Goal: Information Seeking & Learning: Learn about a topic

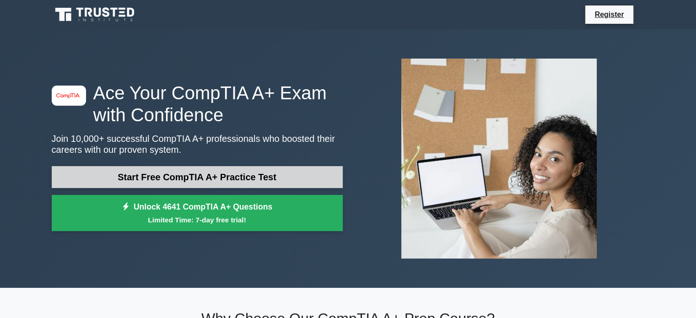
click at [183, 175] on link "Start Free CompTIA A+ Practice Test" at bounding box center [197, 177] width 291 height 22
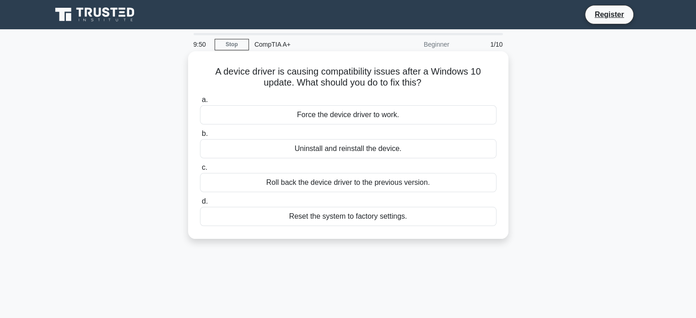
click at [339, 184] on div "Roll back the device driver to the previous version." at bounding box center [348, 182] width 296 height 19
click at [200, 171] on input "c. Roll back the device driver to the previous version." at bounding box center [200, 168] width 0 height 6
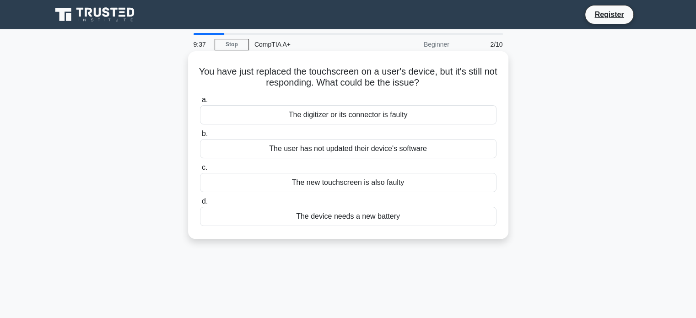
click at [345, 118] on div "The digitizer or its connector is faulty" at bounding box center [348, 114] width 296 height 19
click at [200, 103] on input "a. The digitizer or its connector is faulty" at bounding box center [200, 100] width 0 height 6
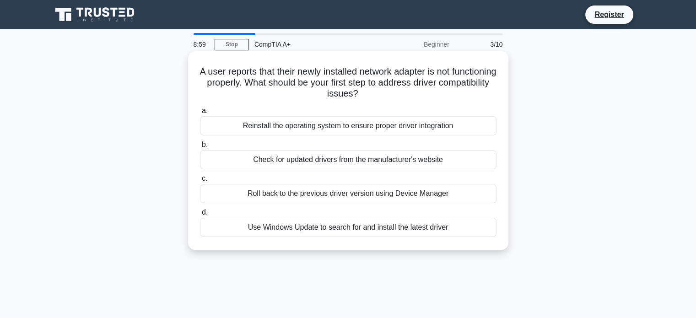
click at [328, 230] on div "Use Windows Update to search for and install the latest driver" at bounding box center [348, 227] width 296 height 19
click at [200, 215] on input "d. Use Windows Update to search for and install the latest driver" at bounding box center [200, 213] width 0 height 6
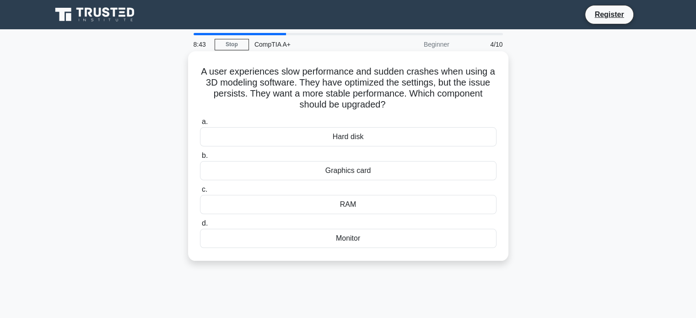
click at [330, 199] on div "RAM" at bounding box center [348, 204] width 296 height 19
click at [200, 193] on input "c. RAM" at bounding box center [200, 190] width 0 height 6
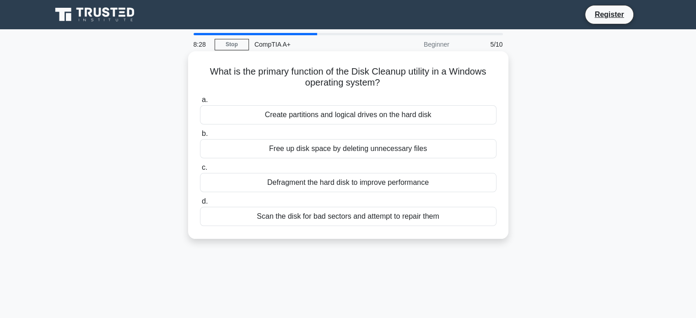
click at [349, 152] on div "Free up disk space by deleting unnecessary files" at bounding box center [348, 148] width 296 height 19
click at [200, 137] on input "b. Free up disk space by deleting unnecessary files" at bounding box center [200, 134] width 0 height 6
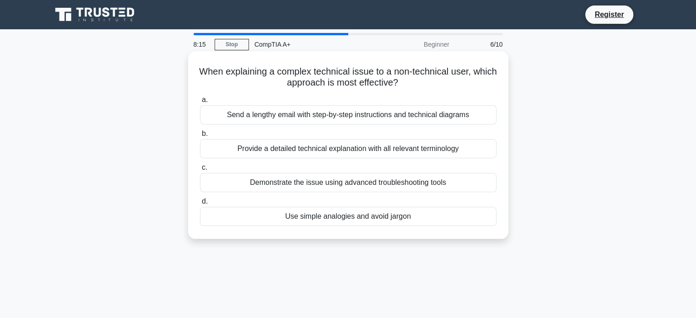
click at [387, 215] on div "Use simple analogies and avoid jargon" at bounding box center [348, 216] width 296 height 19
click at [200, 204] on input "d. Use simple analogies and avoid jargon" at bounding box center [200, 202] width 0 height 6
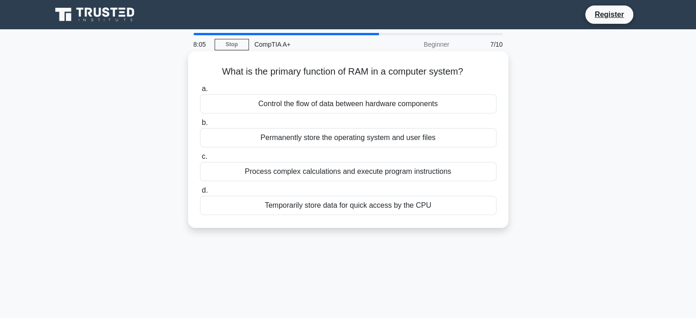
click at [326, 205] on div "Temporarily store data for quick access by the CPU" at bounding box center [348, 205] width 296 height 19
click at [200, 194] on input "d. Temporarily store data for quick access by the CPU" at bounding box center [200, 191] width 0 height 6
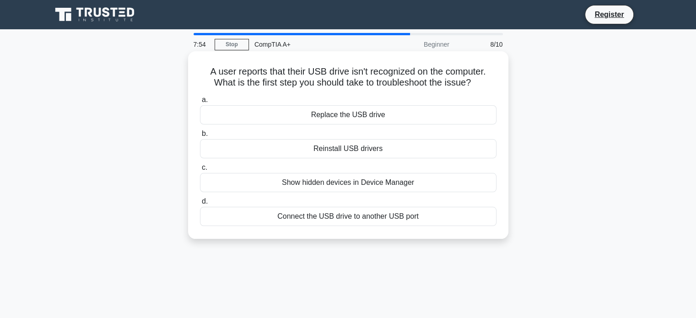
click at [364, 182] on div "Show hidden devices in Device Manager" at bounding box center [348, 182] width 296 height 19
click at [200, 171] on input "c. Show hidden devices in Device Manager" at bounding box center [200, 168] width 0 height 6
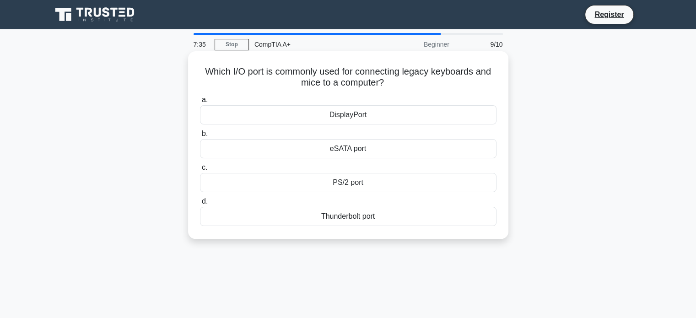
click at [353, 216] on div "Thunderbolt port" at bounding box center [348, 216] width 296 height 19
click at [200, 204] on input "d. Thunderbolt port" at bounding box center [200, 202] width 0 height 6
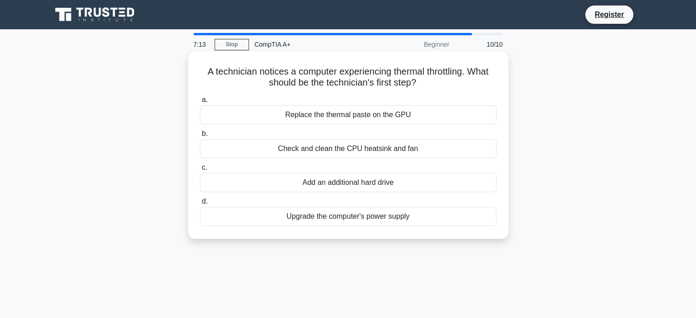
click at [382, 117] on div "Replace the thermal paste on the GPU" at bounding box center [348, 114] width 296 height 19
click at [200, 103] on input "a. Replace the thermal paste on the GPU" at bounding box center [200, 100] width 0 height 6
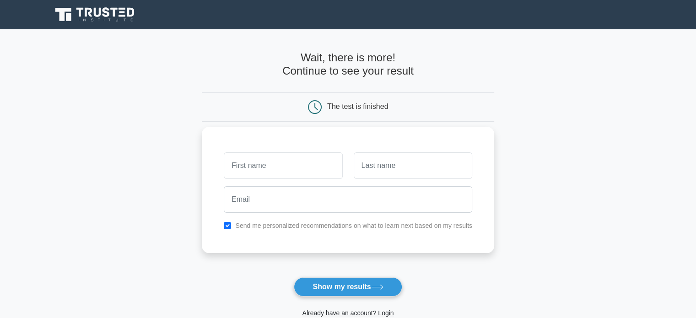
scroll to position [46, 0]
